Goal: Task Accomplishment & Management: Complete application form

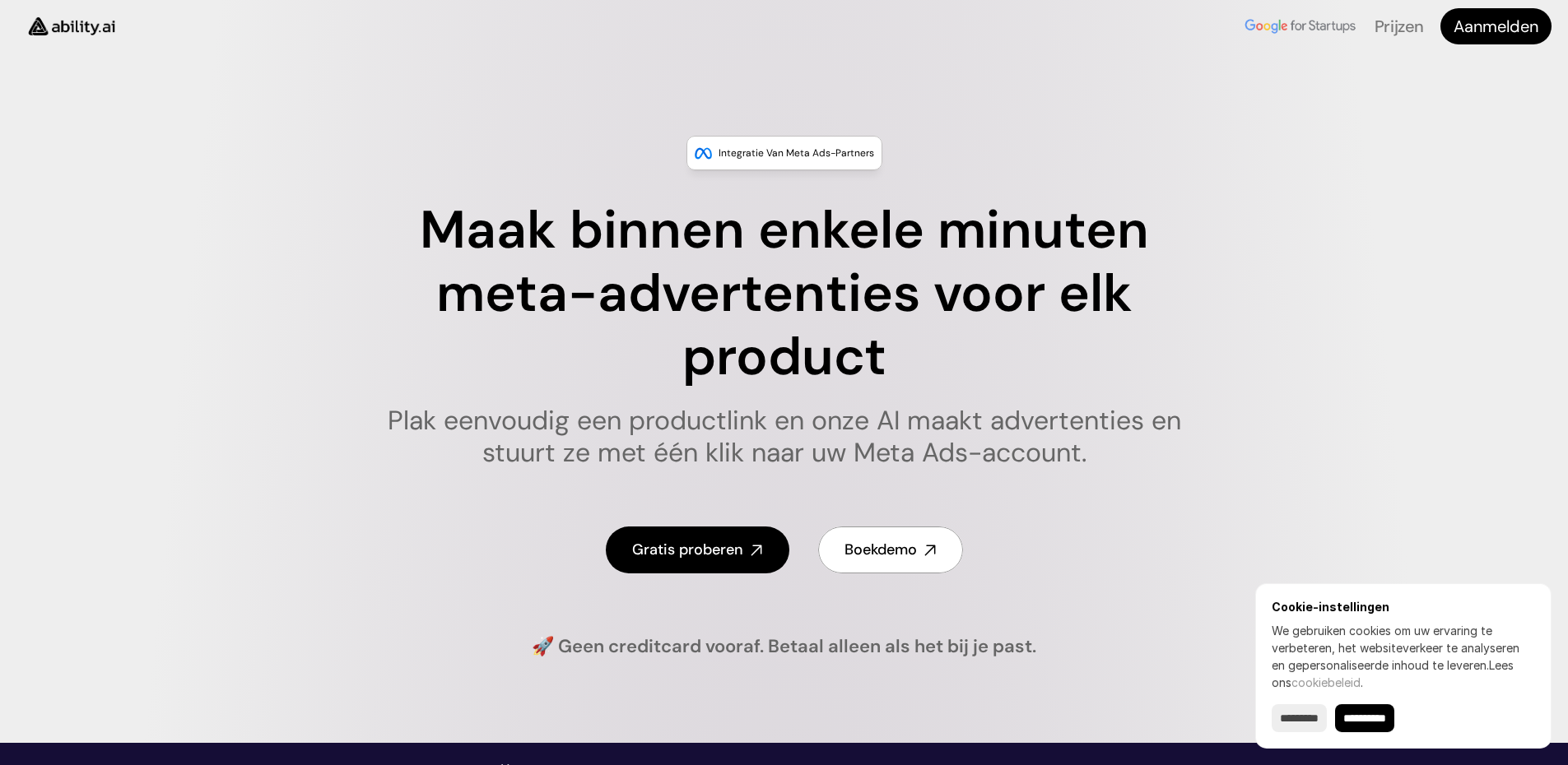
click at [1300, 714] on input "********" at bounding box center [1299, 718] width 55 height 28
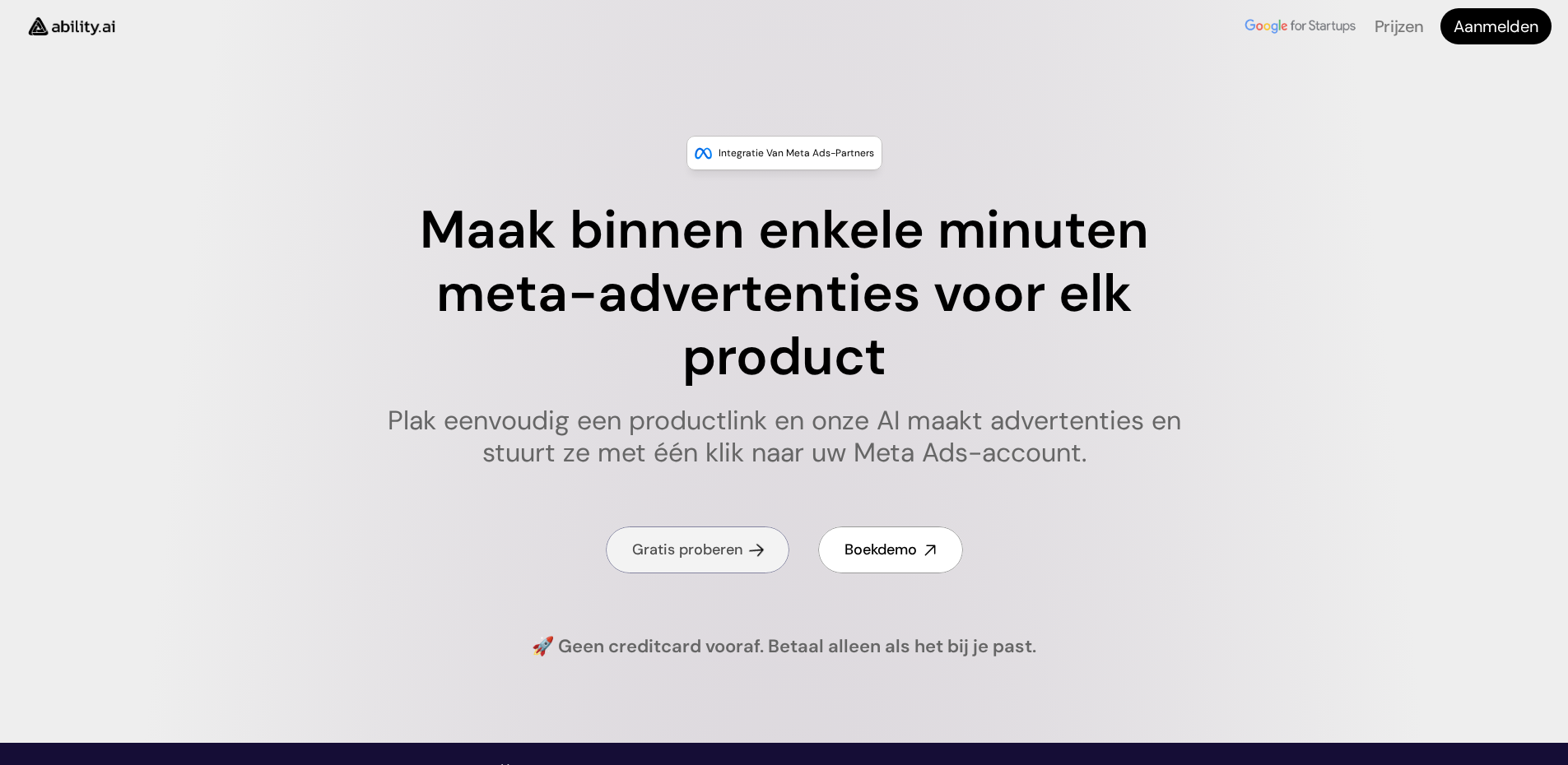
click at [741, 558] on font "Gratis proberen" at bounding box center [688, 550] width 112 height 20
